Goal: Find specific page/section: Find specific page/section

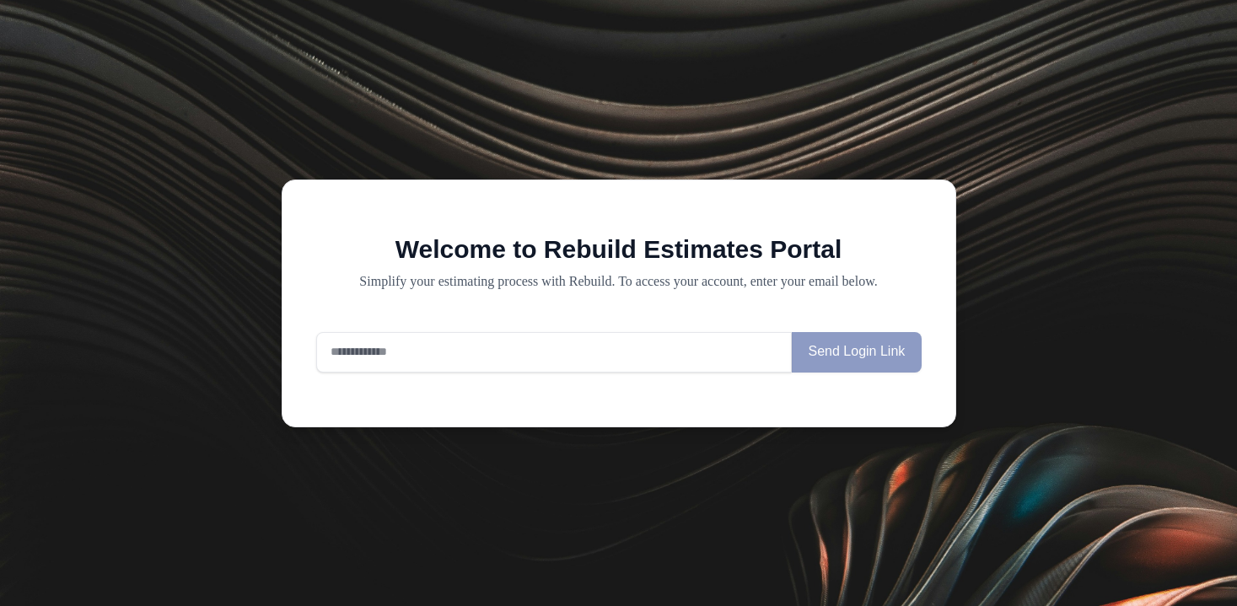
click at [676, 362] on input "email" at bounding box center [554, 352] width 476 height 40
type input "**********"
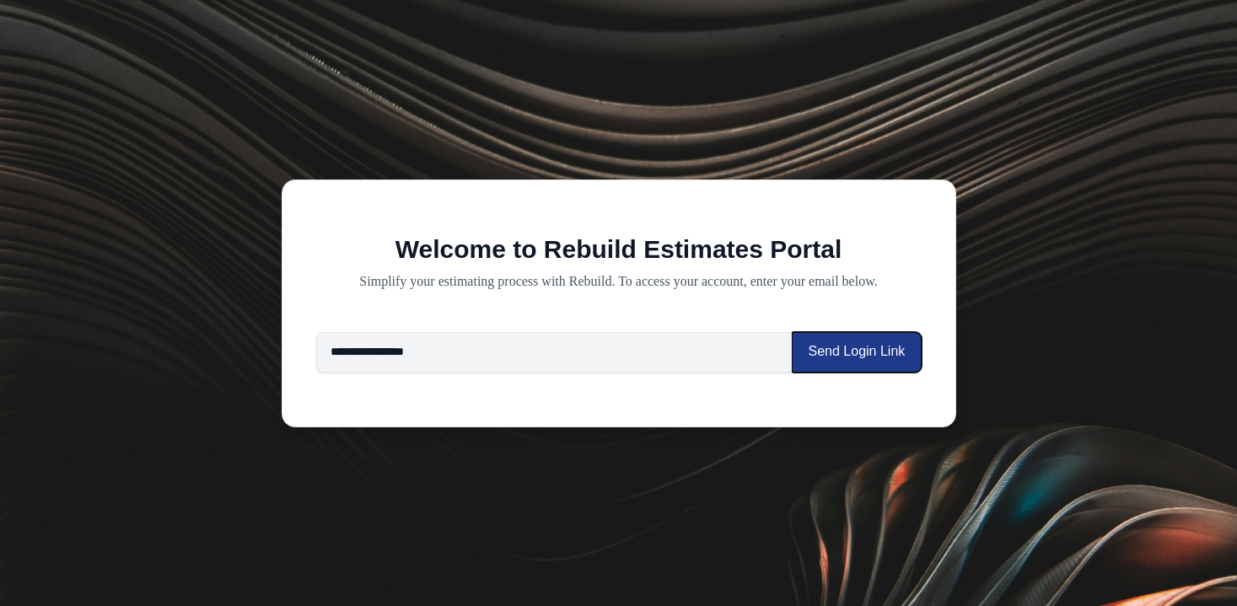
click at [831, 345] on button "Send Login Link" at bounding box center [856, 352] width 129 height 40
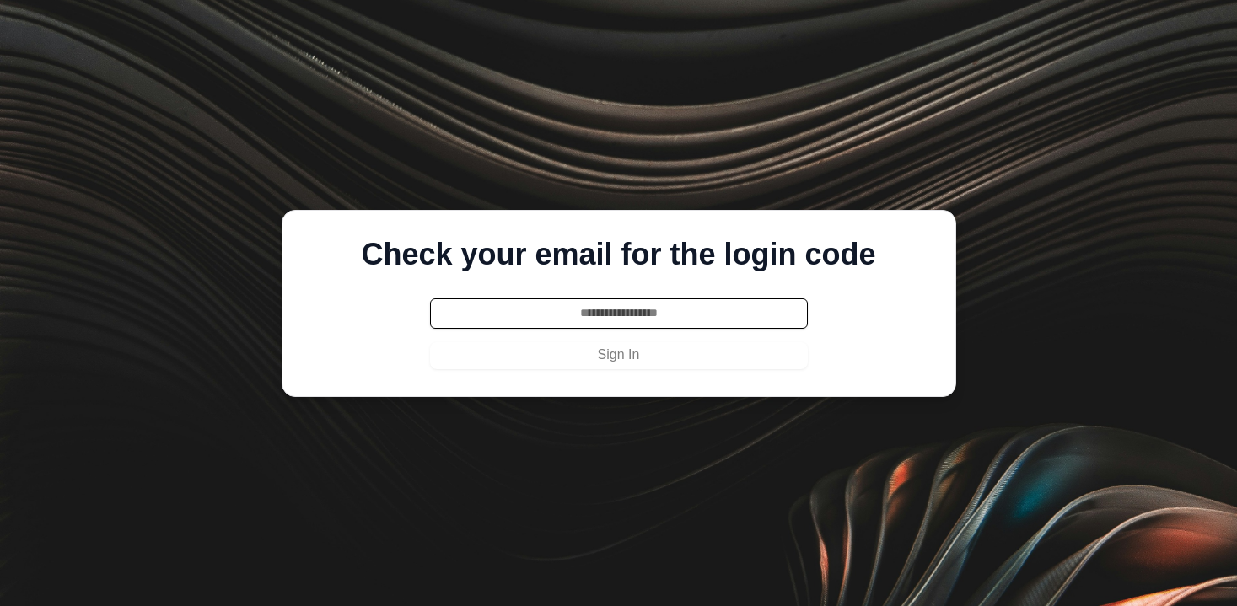
click at [697, 312] on input "text" at bounding box center [619, 313] width 378 height 30
type input "******"
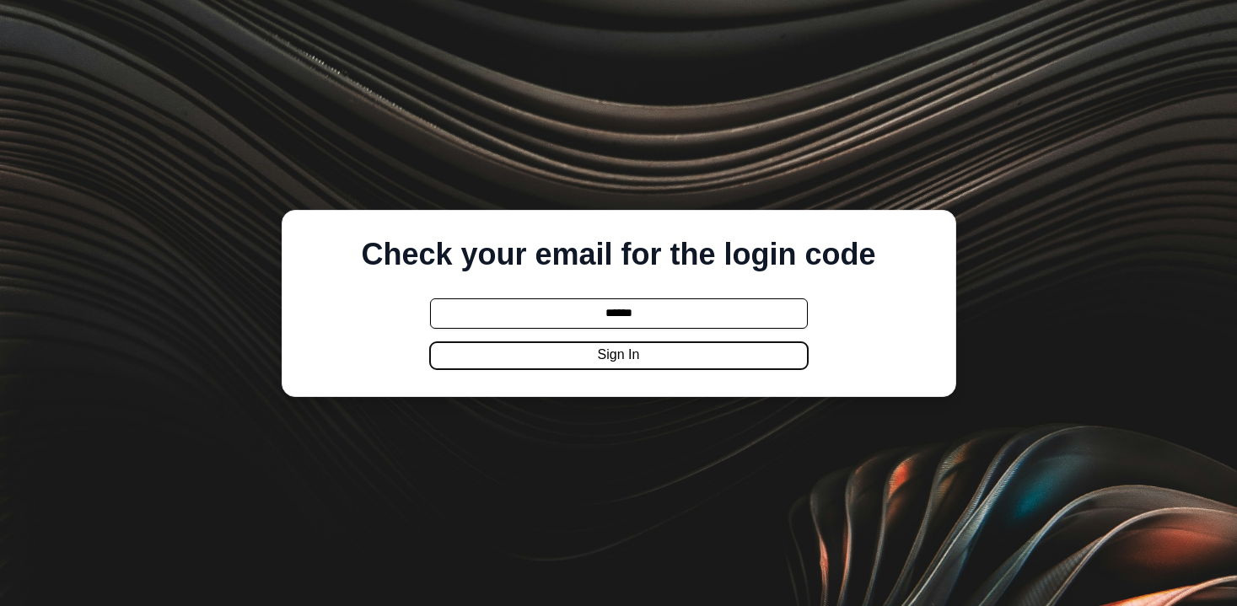
click at [666, 356] on button "Sign In" at bounding box center [619, 355] width 378 height 27
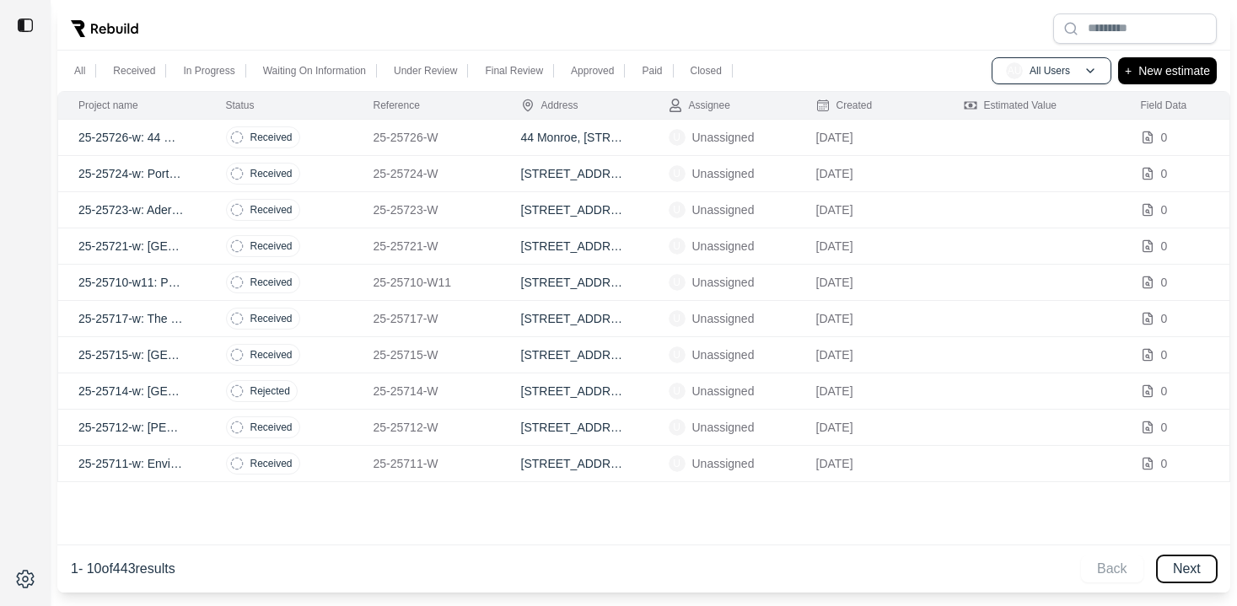
click at [1172, 566] on button "Next" at bounding box center [1186, 568] width 60 height 27
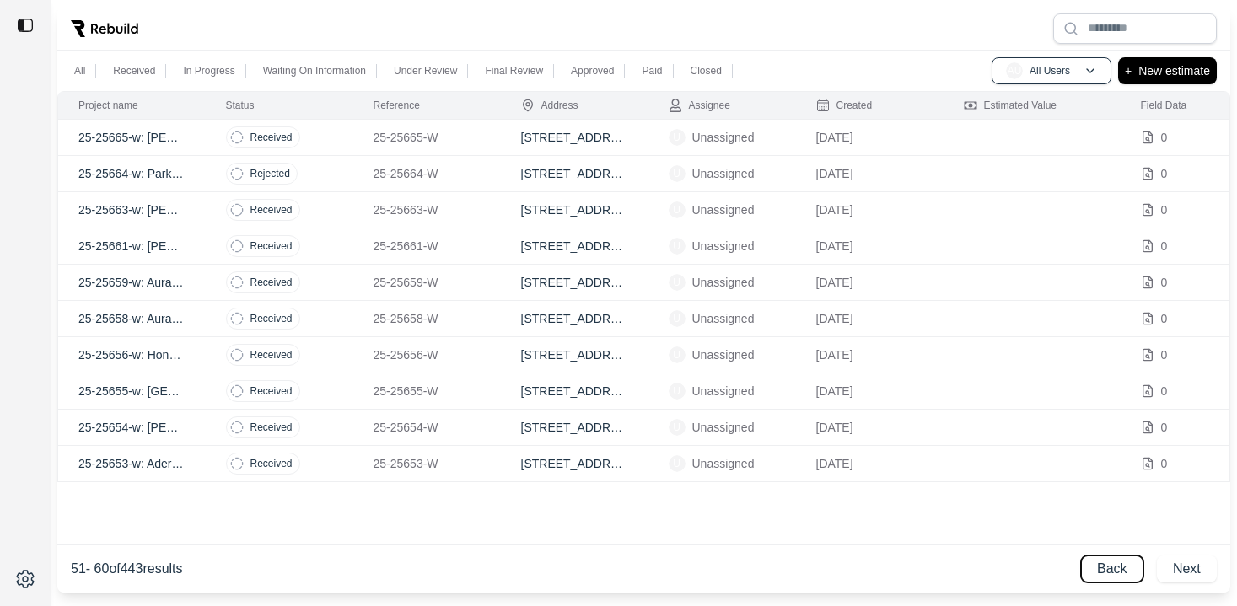
click at [1106, 561] on button "Back" at bounding box center [1112, 568] width 62 height 27
click at [1161, 572] on button "Next" at bounding box center [1186, 568] width 60 height 27
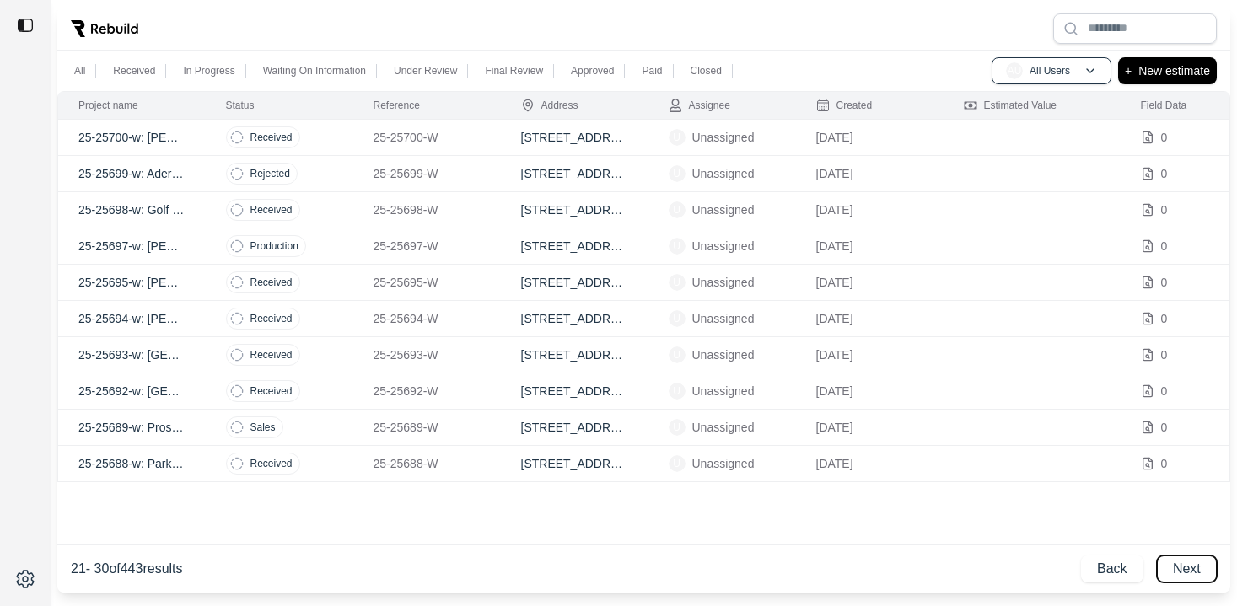
click at [1161, 572] on button "Next" at bounding box center [1186, 568] width 60 height 27
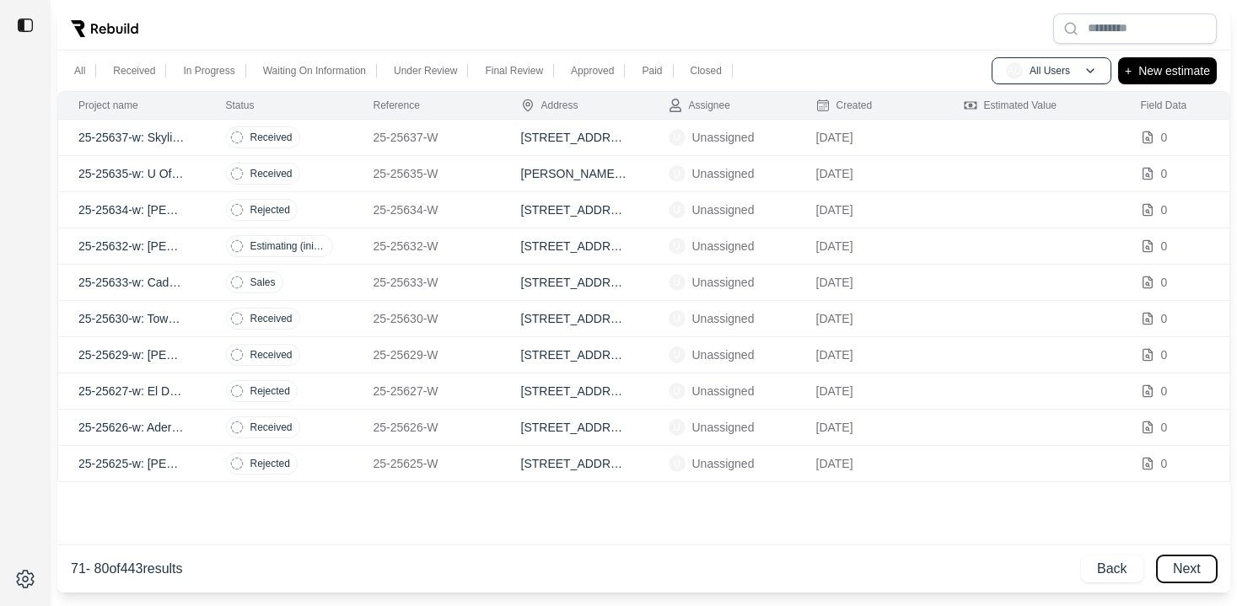
click at [1176, 566] on button "Next" at bounding box center [1186, 568] width 60 height 27
click at [1130, 570] on button "Back" at bounding box center [1112, 568] width 62 height 27
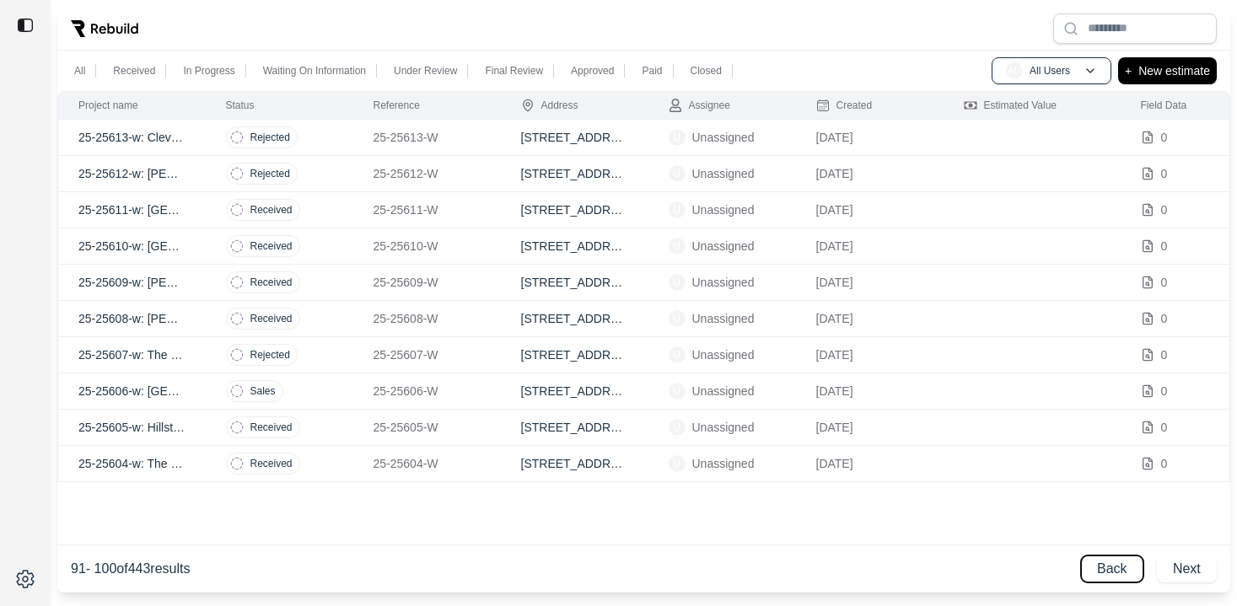
click at [1130, 570] on button "Back" at bounding box center [1112, 568] width 62 height 27
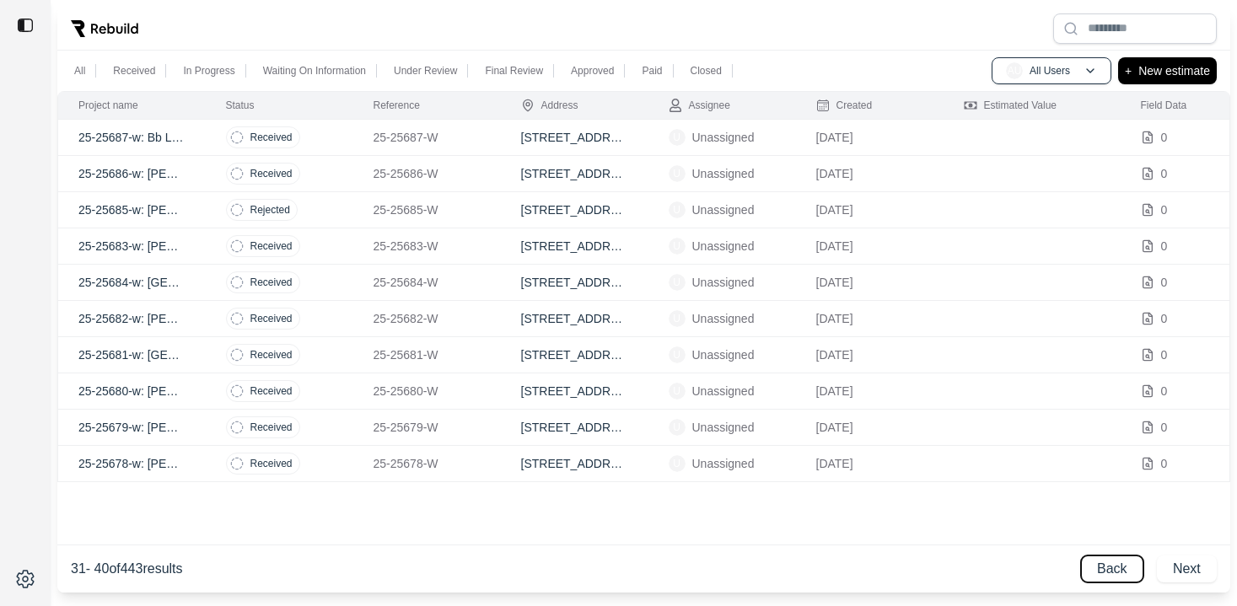
click at [1130, 570] on button "Back" at bounding box center [1112, 568] width 62 height 27
click at [1188, 564] on button "Next" at bounding box center [1186, 568] width 60 height 27
click at [1093, 558] on button "Back" at bounding box center [1112, 568] width 62 height 27
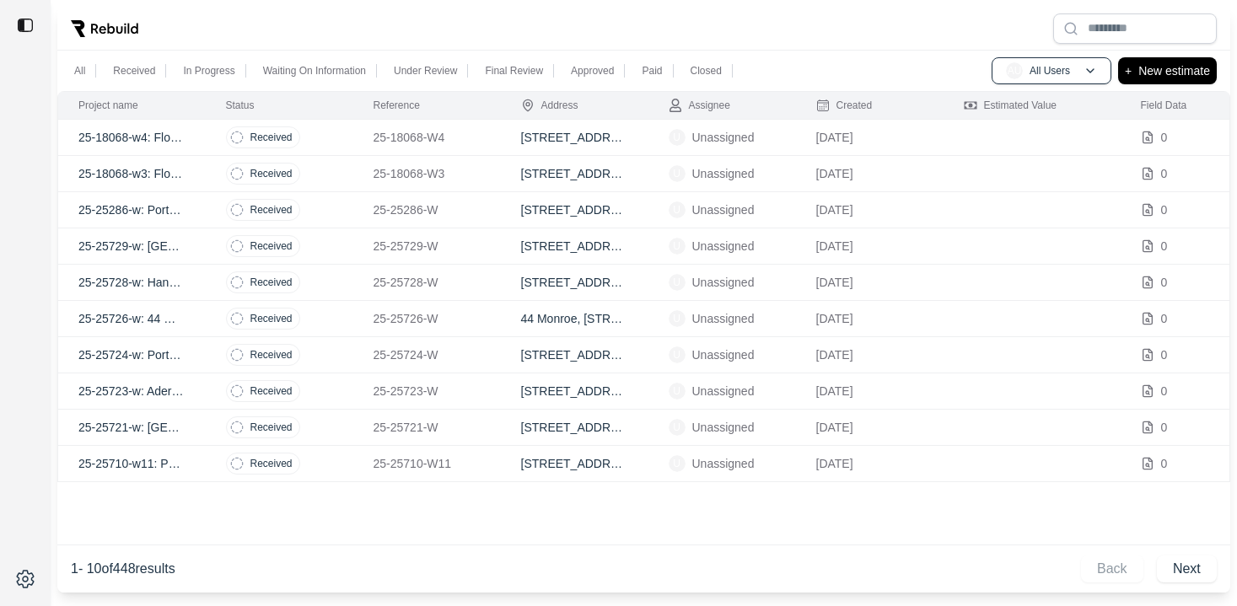
click at [1093, 558] on div "Back Next" at bounding box center [1149, 568] width 136 height 27
click at [555, 142] on td "[STREET_ADDRESS]" at bounding box center [575, 138] width 148 height 36
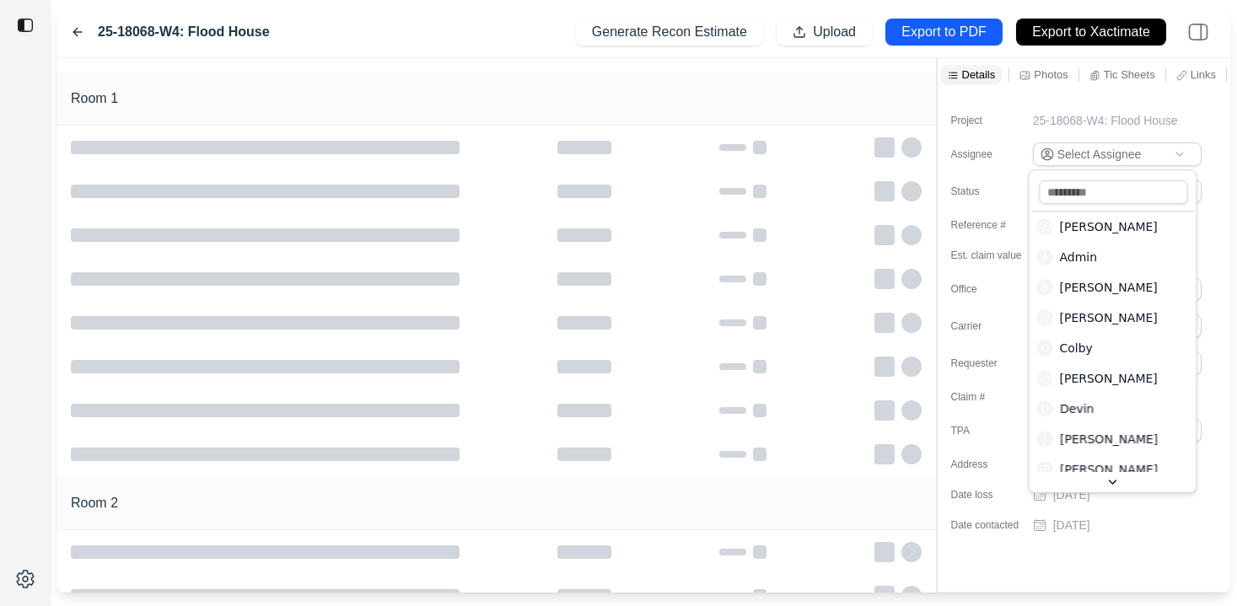
click at [1171, 152] on html "25-18068-W4: Flood House Generate Recon Estimate Upload Export to PDF Export to…" at bounding box center [618, 303] width 1237 height 606
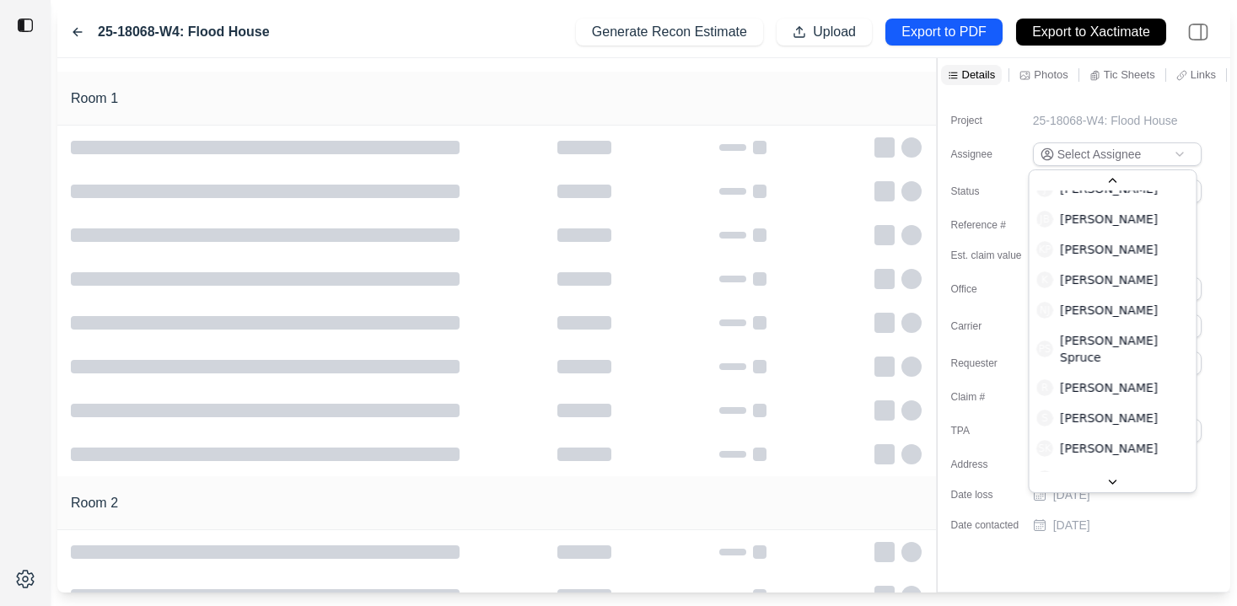
scroll to position [272, 0]
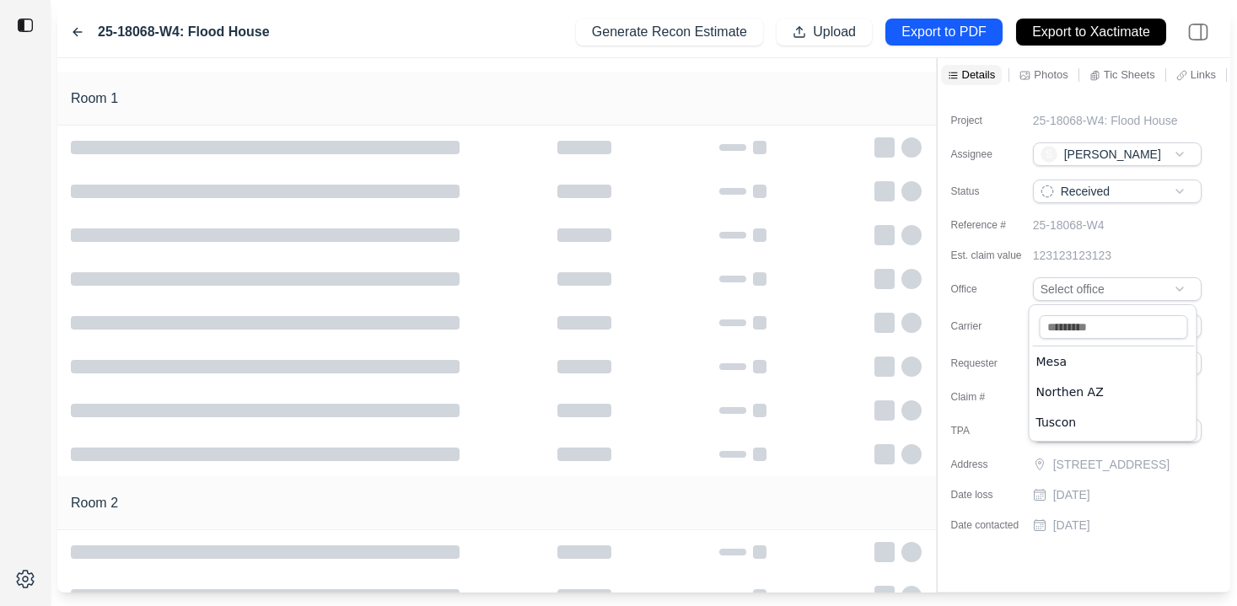
click at [1175, 288] on html "25-18068-W4: Flood House Generate Recon Estimate Upload Export to PDF Export to…" at bounding box center [618, 303] width 1237 height 606
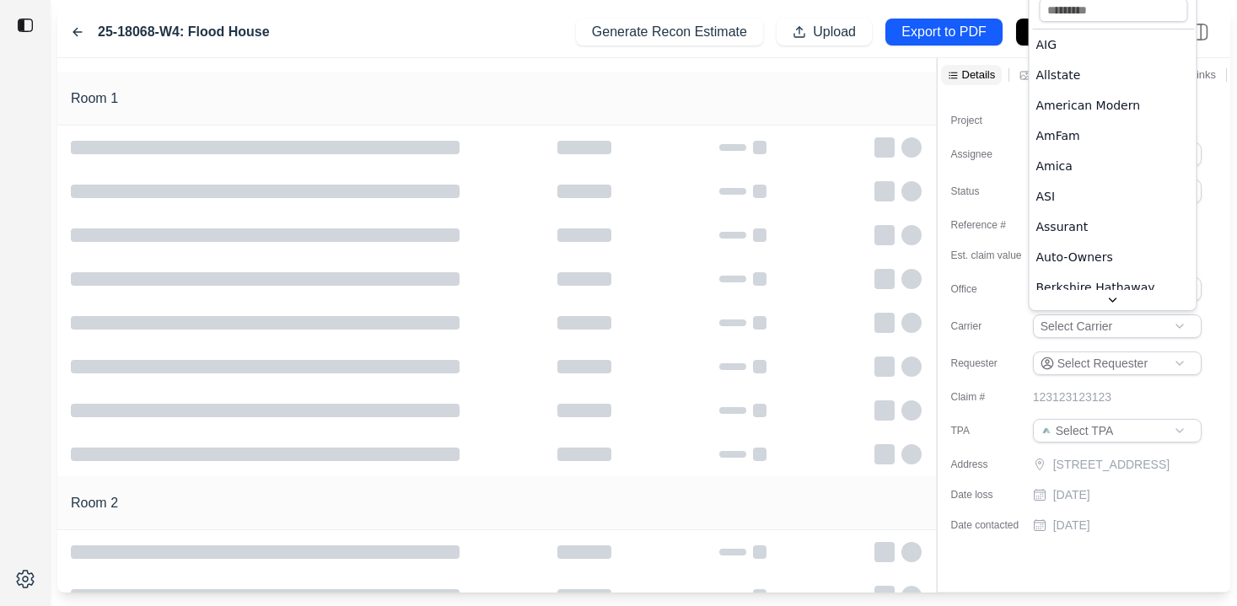
click at [1173, 325] on html "25-18068-W4: Flood House Generate Recon Estimate Upload Export to PDF Export to…" at bounding box center [618, 303] width 1237 height 606
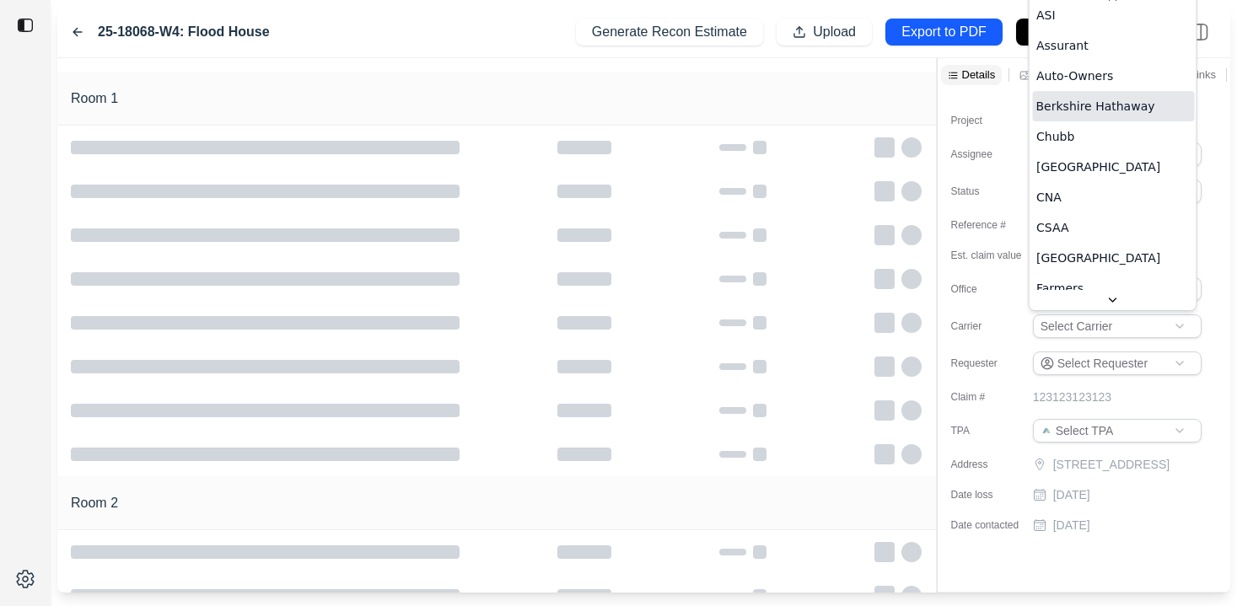
scroll to position [220, 0]
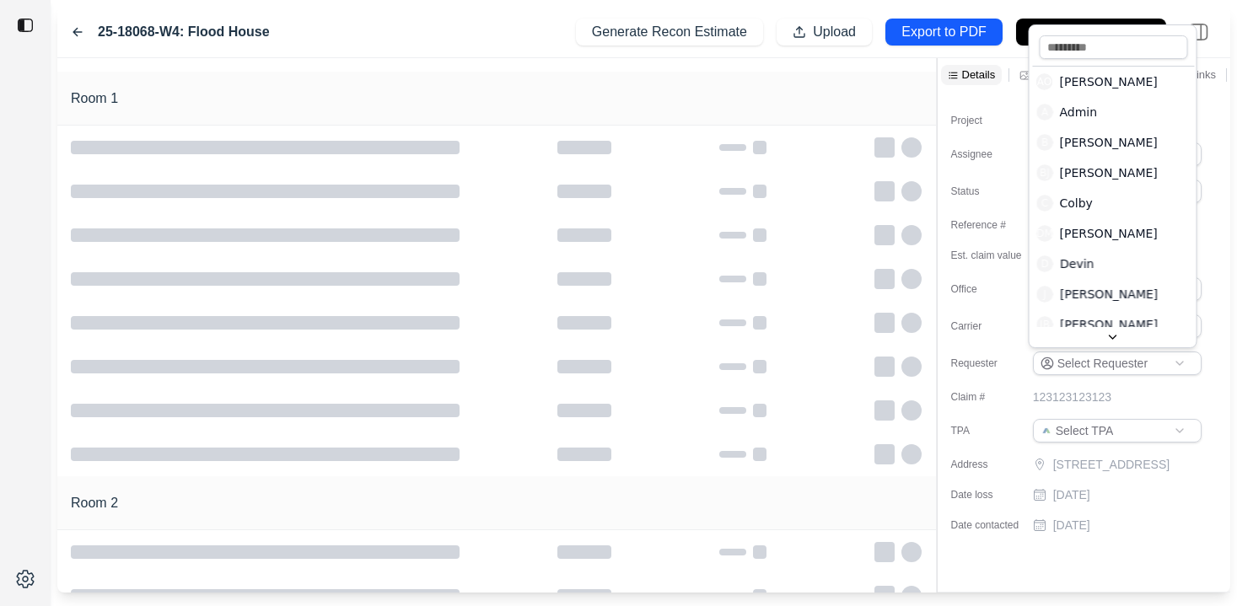
click at [1173, 360] on html "25-18068-W4: Flood House Generate Recon Estimate Upload Export to PDF Export to…" at bounding box center [618, 303] width 1237 height 606
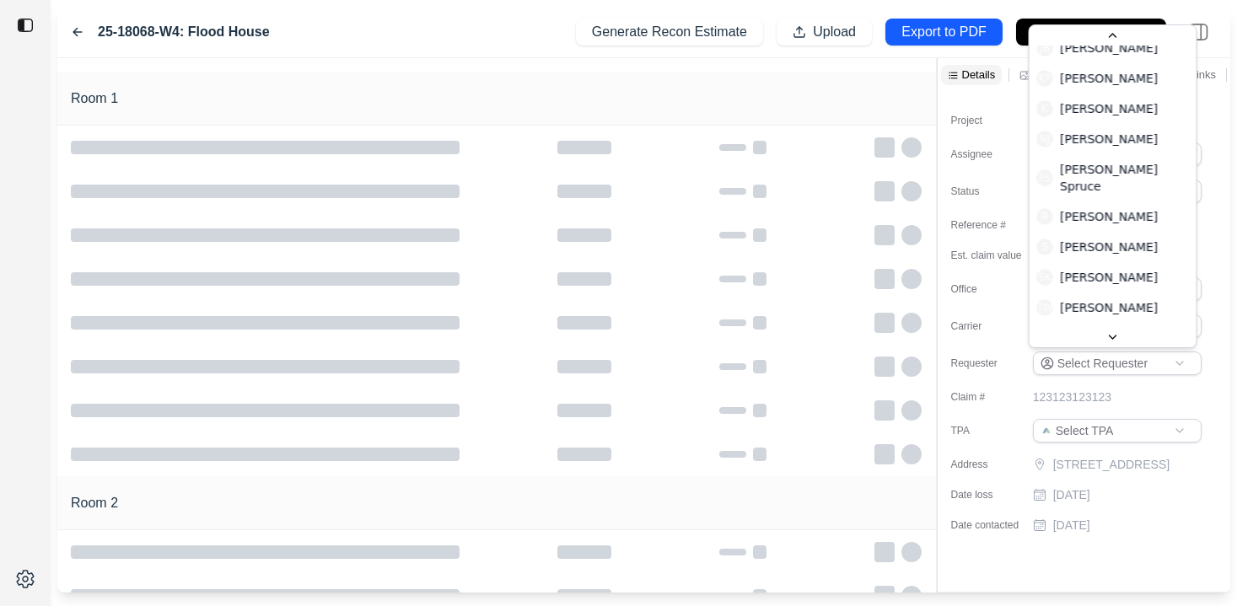
scroll to position [303, 0]
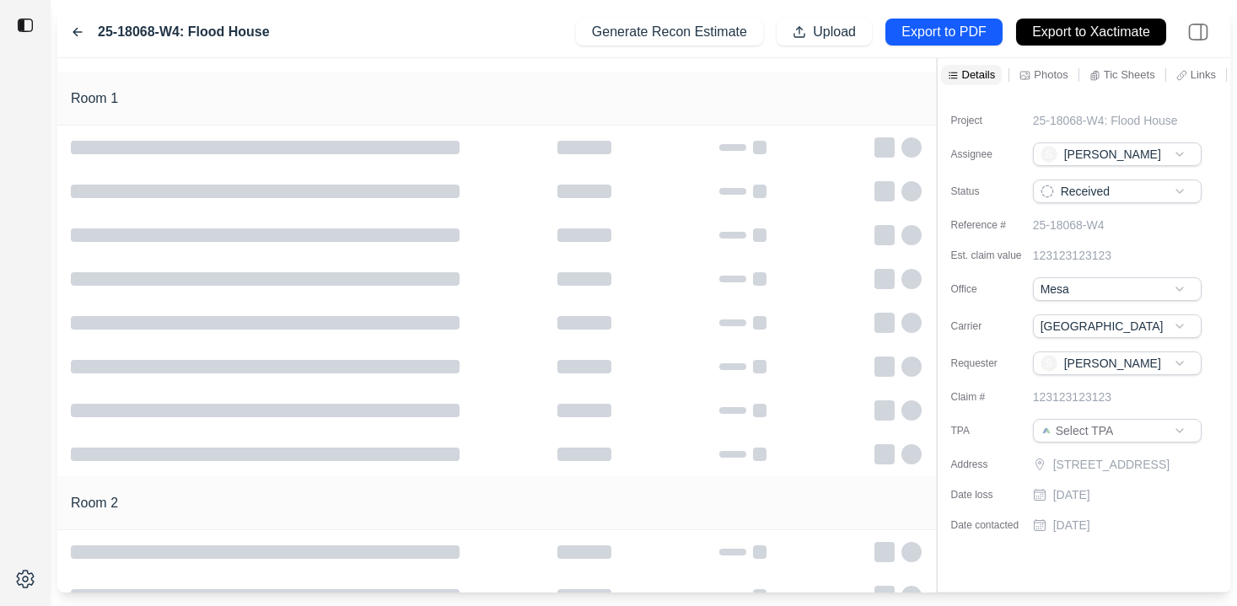
click at [1035, 78] on p "Photos" at bounding box center [1050, 74] width 34 height 14
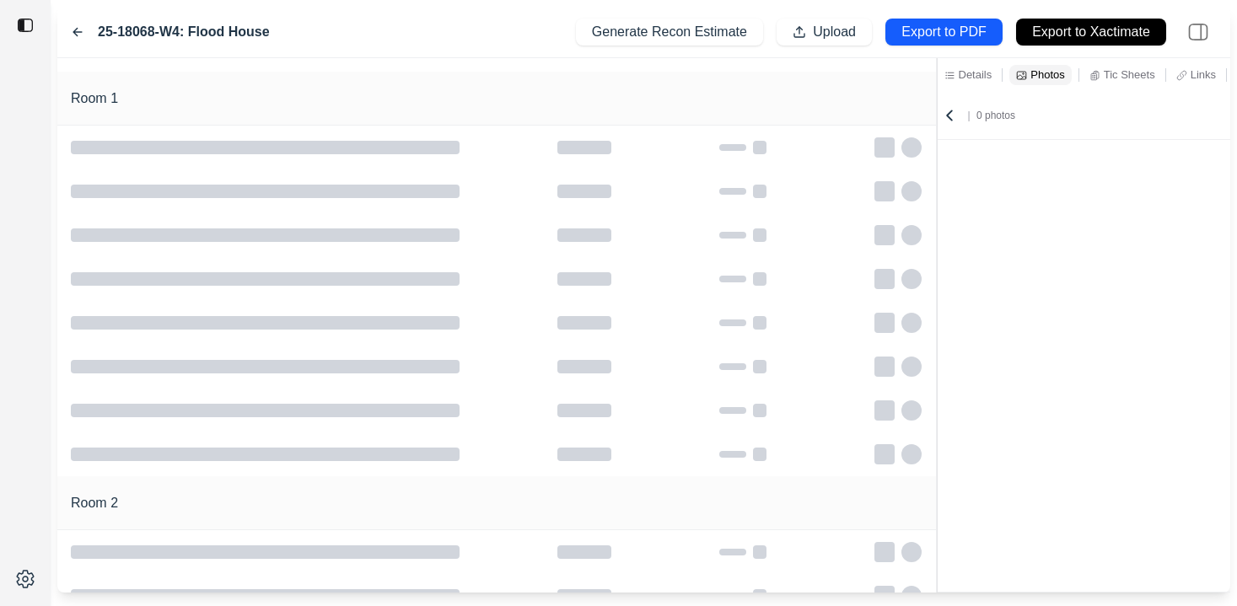
click at [1129, 77] on p "Tic Sheets" at bounding box center [1128, 74] width 51 height 14
click at [978, 70] on p "Details" at bounding box center [975, 74] width 34 height 14
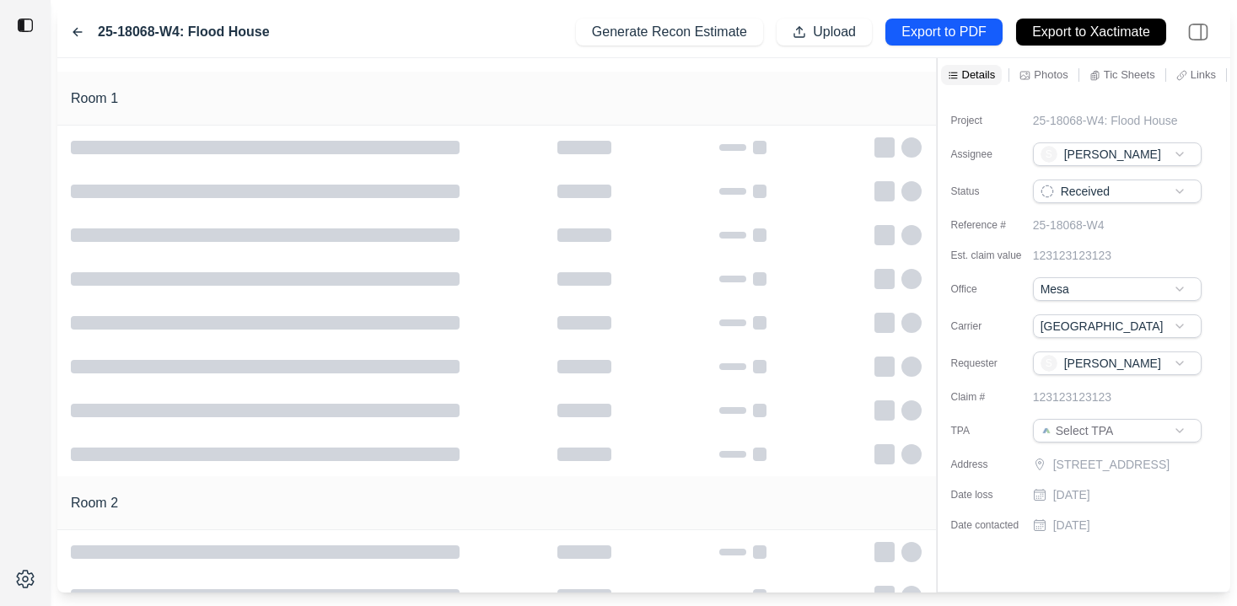
click at [850, 93] on div "Room 1" at bounding box center [496, 99] width 878 height 54
click at [1194, 37] on img at bounding box center [1197, 31] width 37 height 37
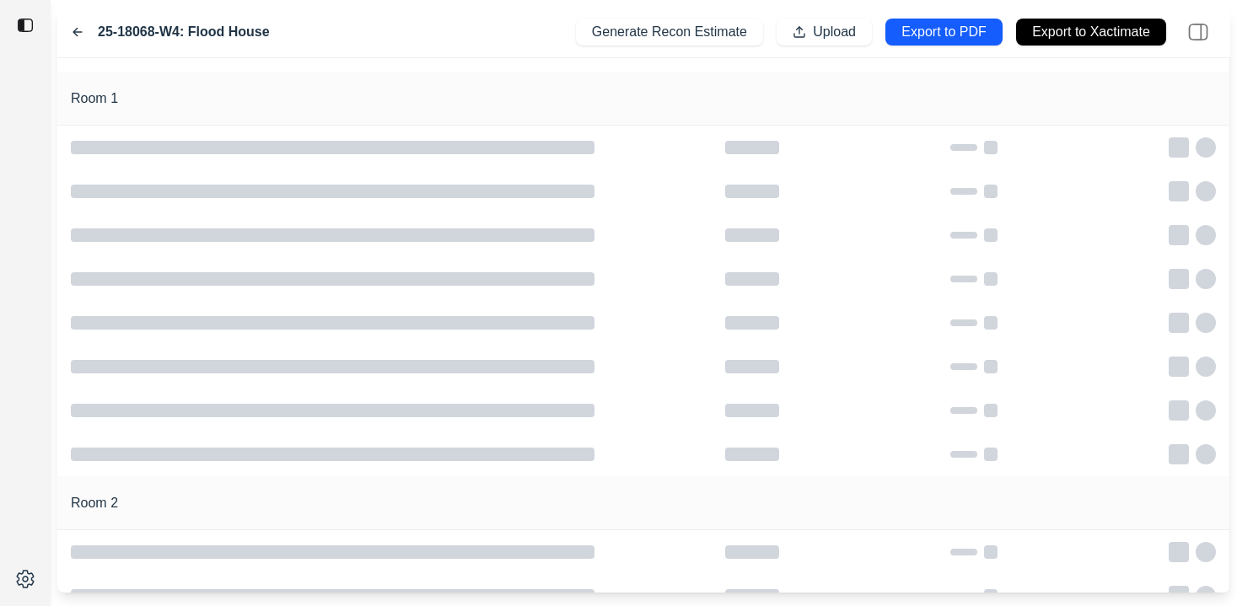
click at [1194, 37] on img at bounding box center [1197, 31] width 37 height 37
